Goal: Transaction & Acquisition: Purchase product/service

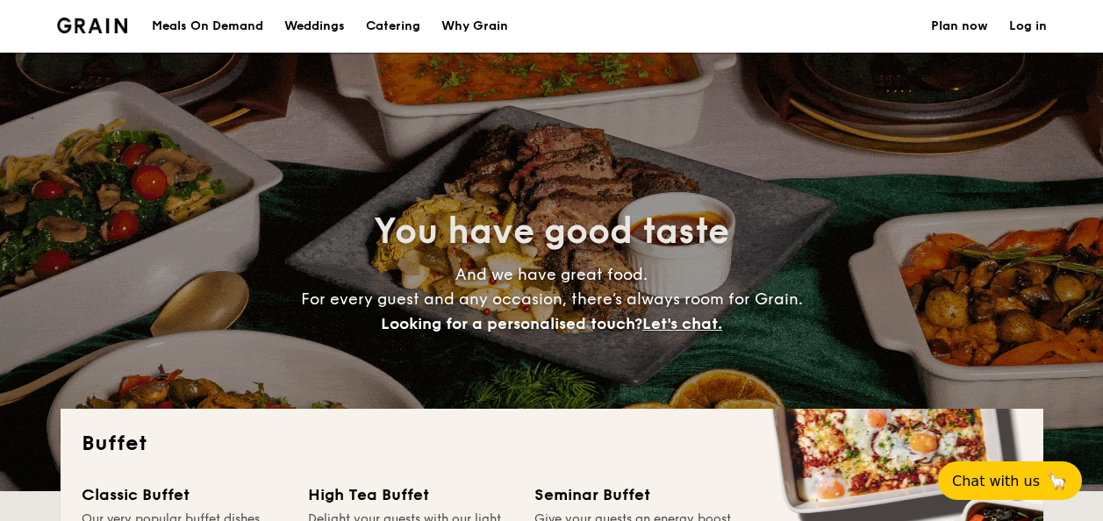
select select
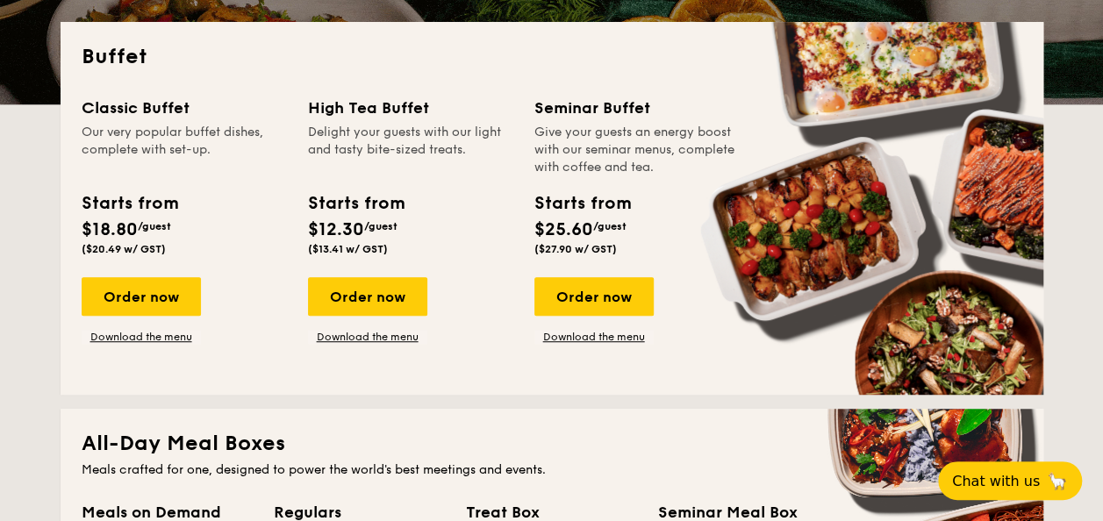
scroll to position [263, 0]
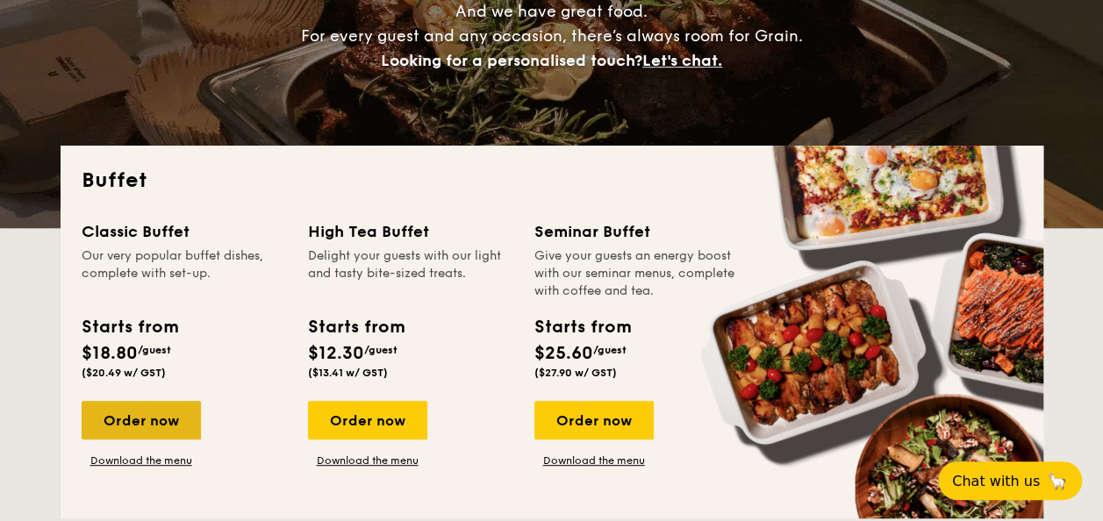
click at [151, 412] on div "Order now" at bounding box center [141, 420] width 119 height 39
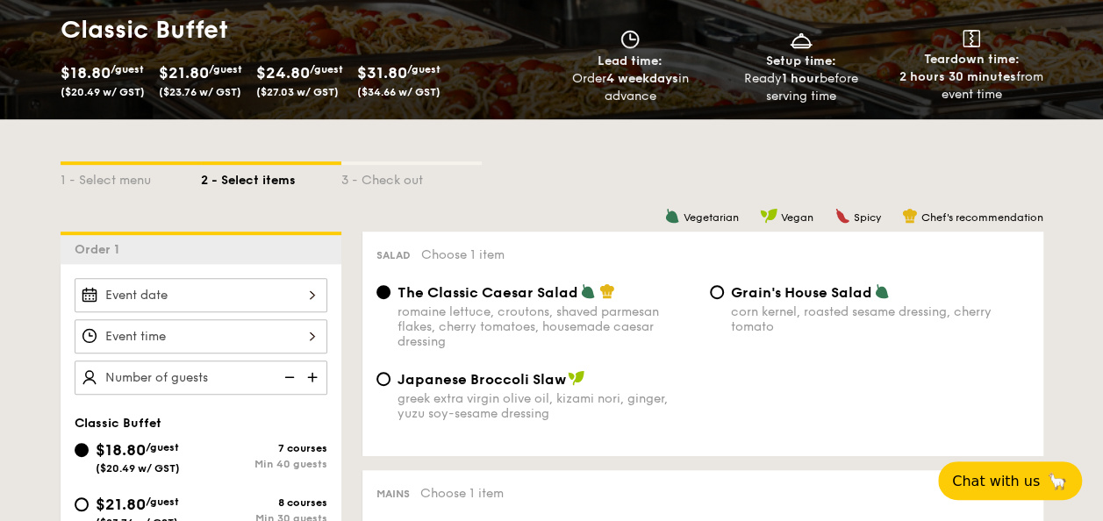
scroll to position [88, 0]
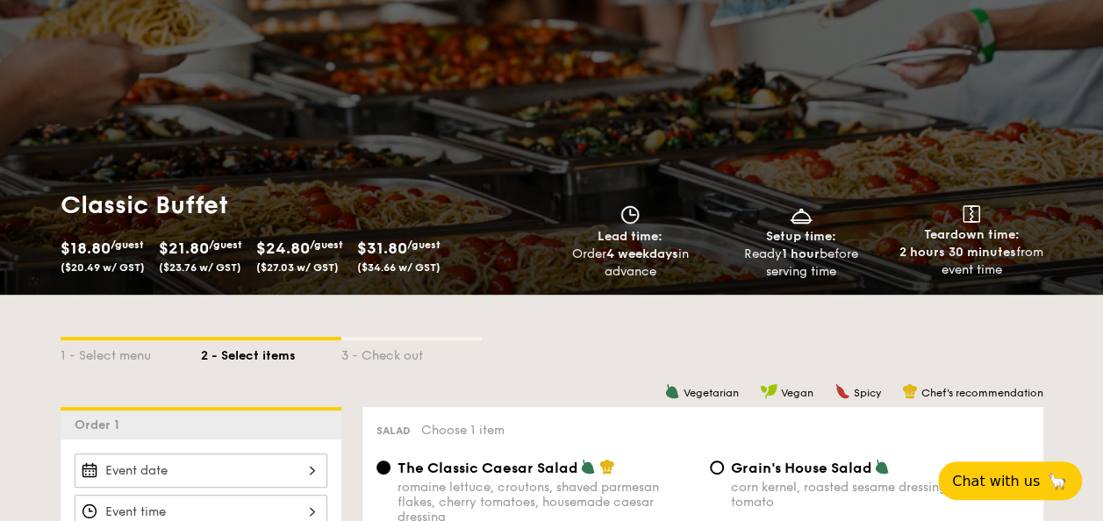
click at [394, 250] on span "$31.80" at bounding box center [382, 248] width 50 height 19
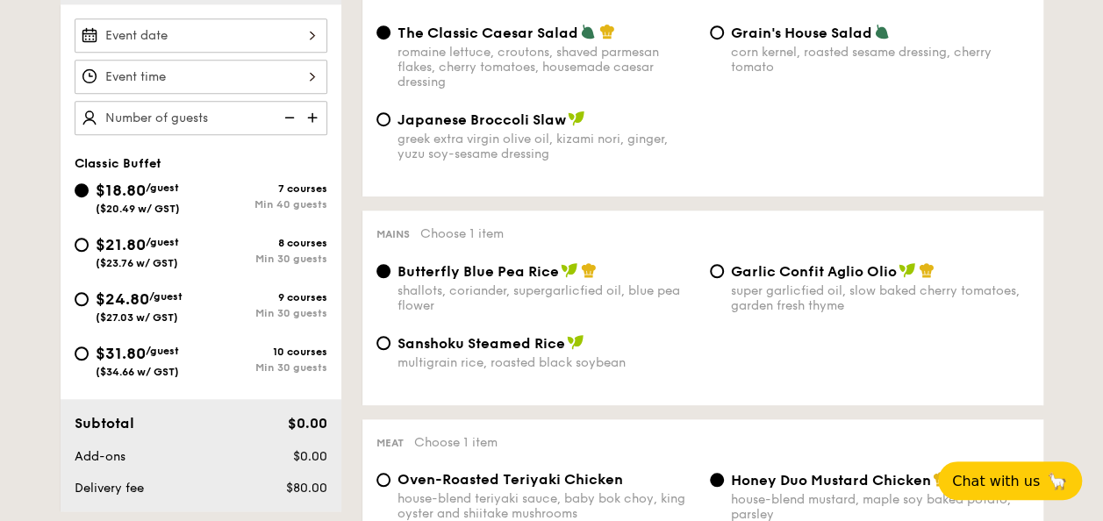
scroll to position [527, 0]
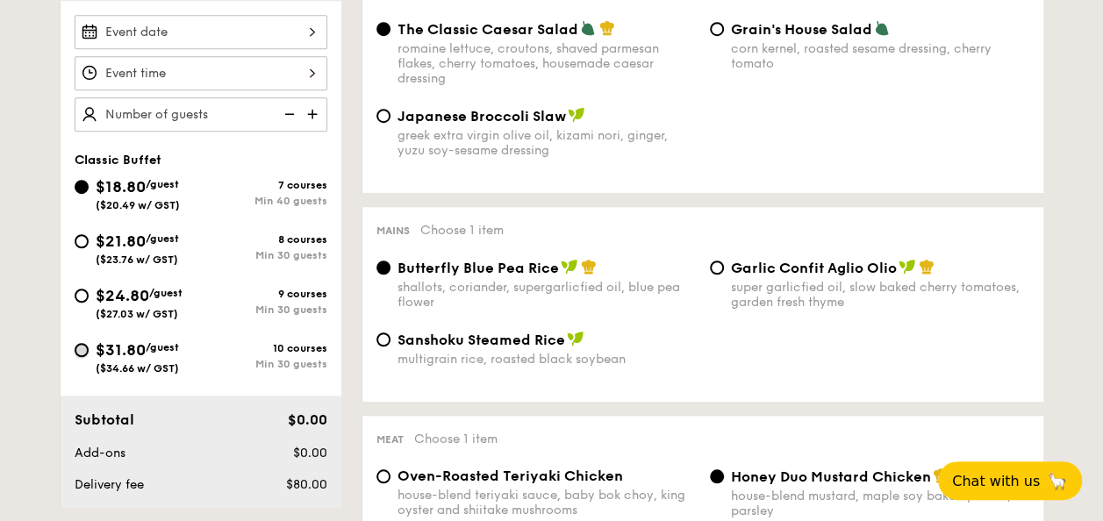
click at [84, 352] on input "$31.80 /guest ($34.66 w/ GST) 10 courses Min 30 guests" at bounding box center [82, 350] width 14 height 14
radio input "true"
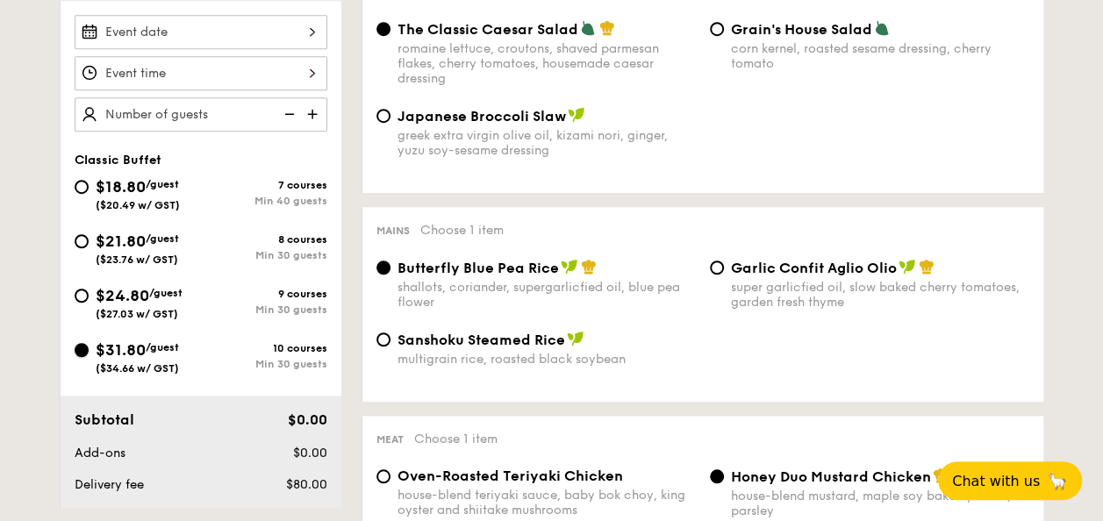
radio input "true"
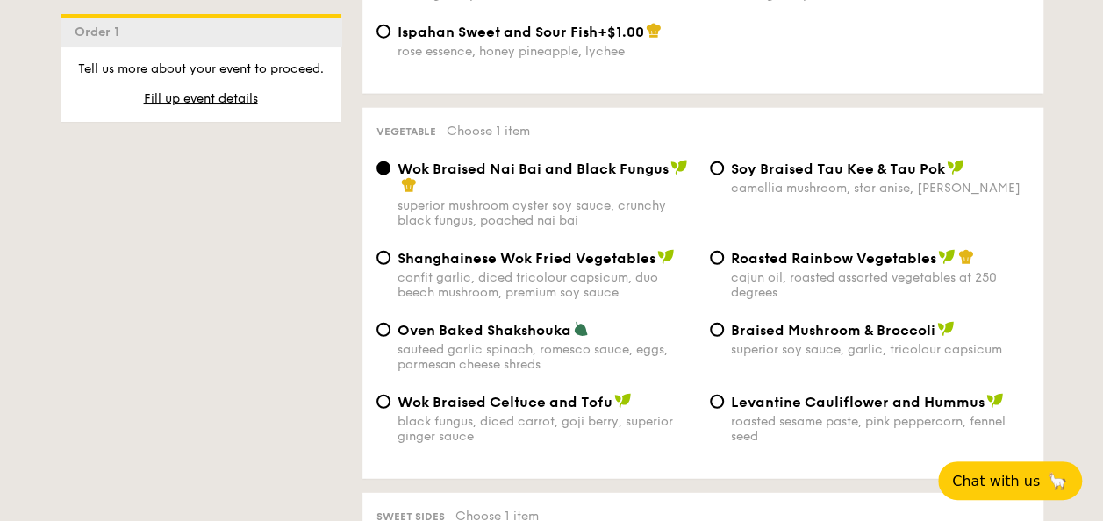
scroll to position [2194, 0]
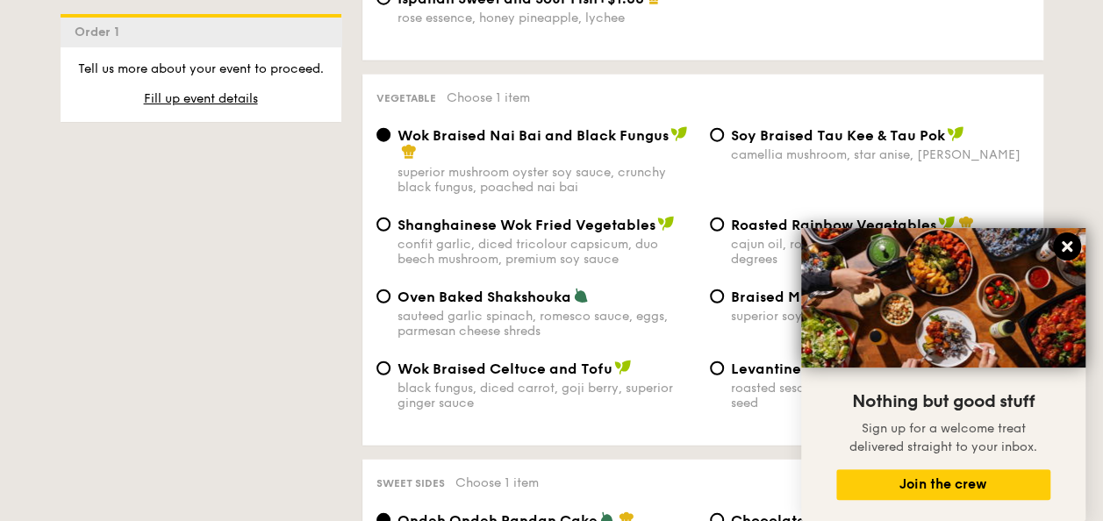
click at [1062, 246] on icon at bounding box center [1067, 247] width 16 height 16
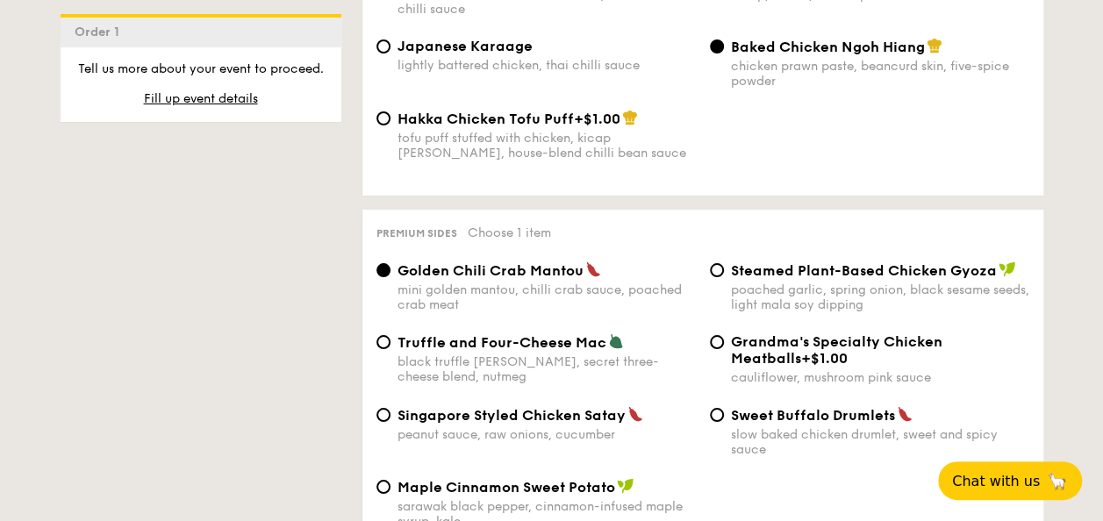
scroll to position [3248, 0]
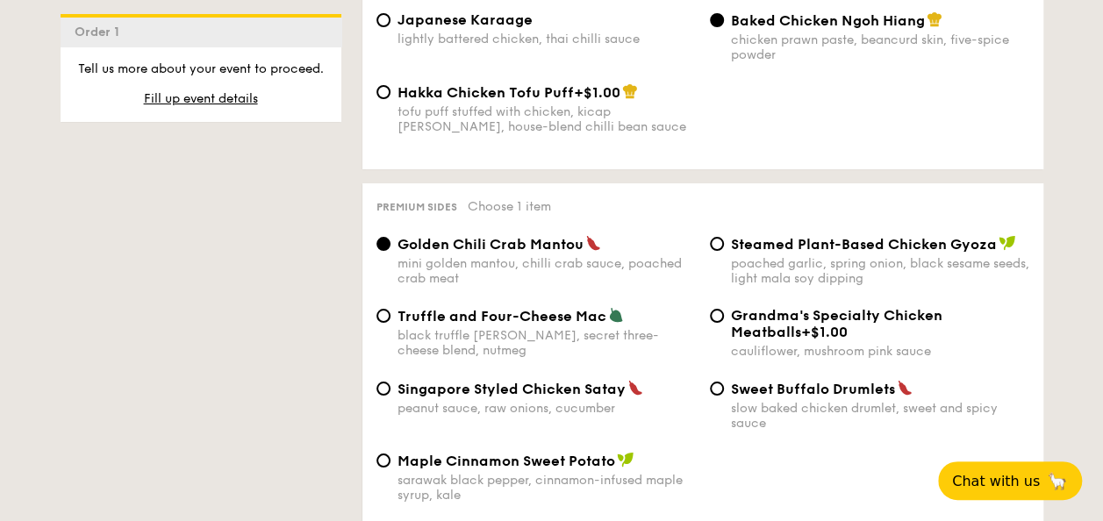
click at [451, 253] on span "Golden Chili Crab Mantou" at bounding box center [491, 244] width 186 height 17
click at [391, 251] on input "Golden Chili Crab Mantou mini golden mantou, chilli crab sauce, poached crab me…" at bounding box center [384, 244] width 14 height 14
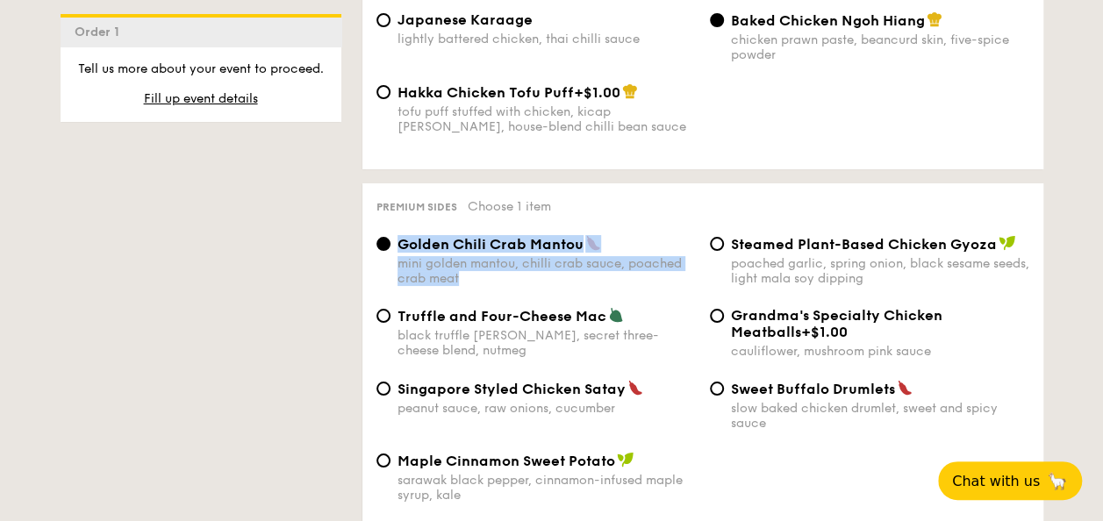
drag, startPoint x: 589, startPoint y: 280, endPoint x: 397, endPoint y: 244, distance: 195.6
click at [398, 244] on div "Golden Chili Crab Mantou mini golden mantou, chilli crab sauce, poached crab me…" at bounding box center [547, 260] width 298 height 51
copy div "Golden Chili Crab Mantou mini golden mantou, chilli crab sauce, poached crab me…"
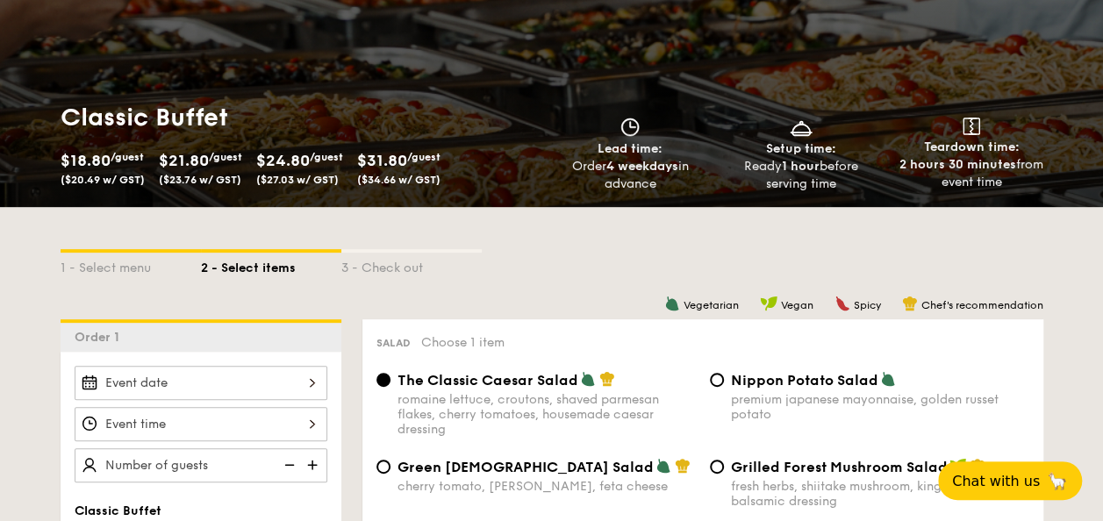
scroll to position [527, 0]
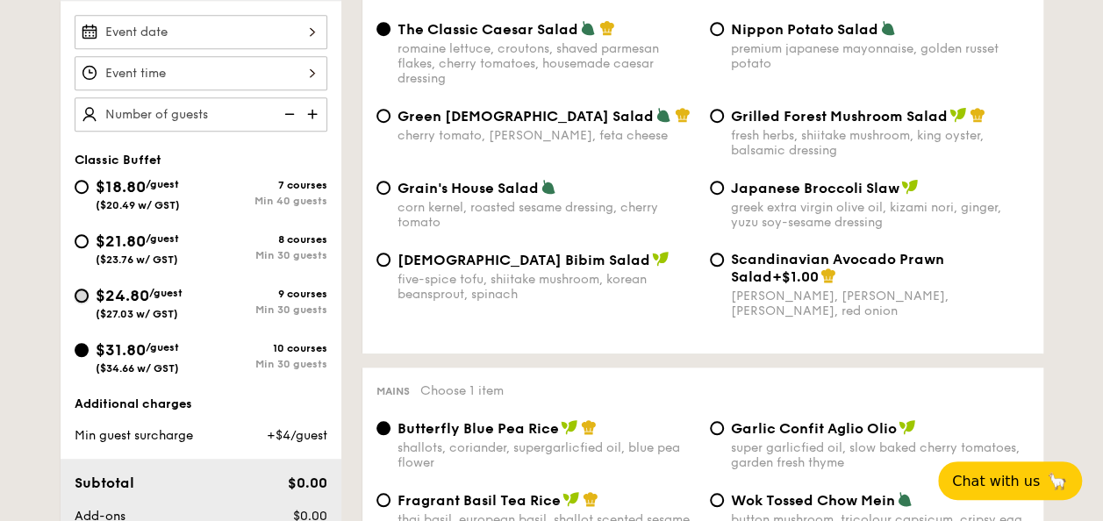
click at [86, 293] on input "$24.80 /guest ($27.03 w/ GST) 9 courses Min 30 guests" at bounding box center [82, 296] width 14 height 14
radio input "true"
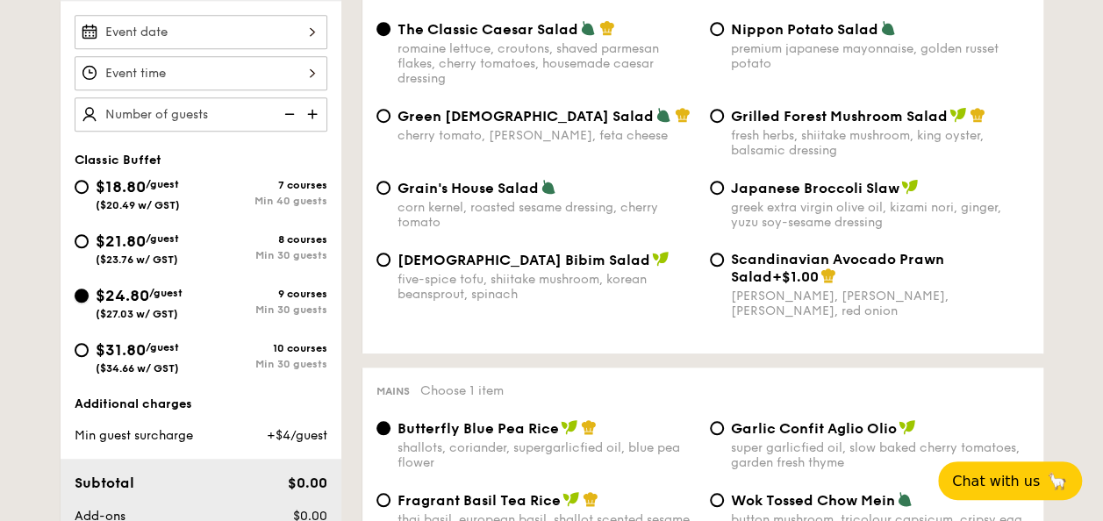
radio input "true"
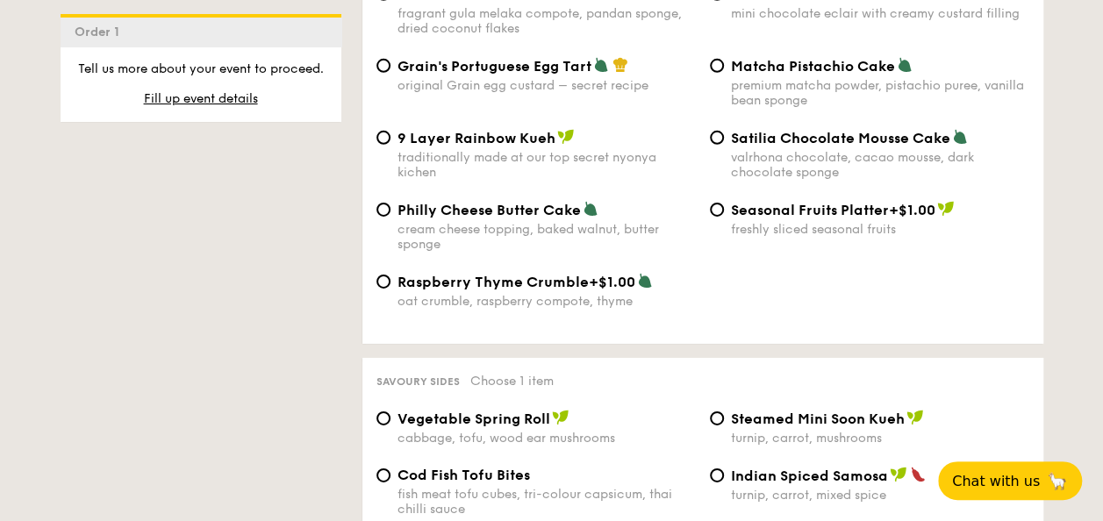
scroll to position [2282, 0]
